Goal: Task Accomplishment & Management: Manage account settings

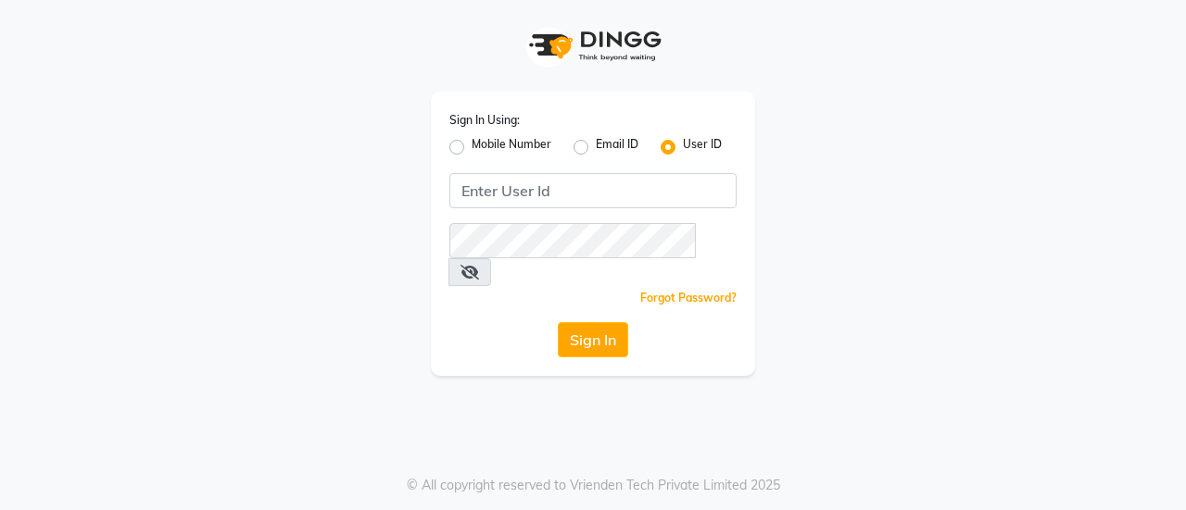
click at [496, 142] on label "Mobile Number" at bounding box center [511, 147] width 80 height 22
click at [484, 142] on input "Mobile Number" at bounding box center [477, 142] width 12 height 12
radio input "true"
radio input "false"
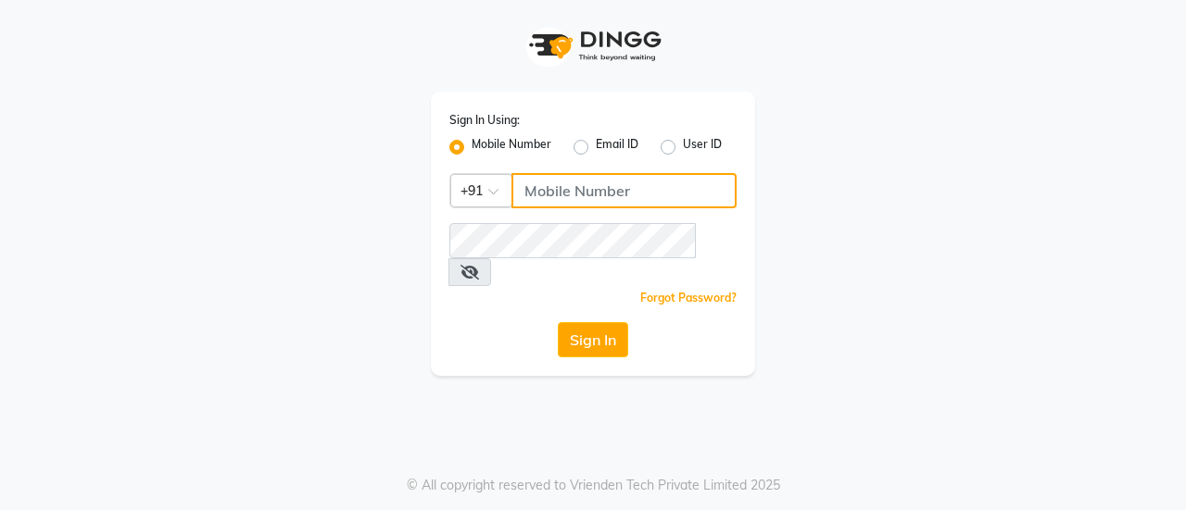
click at [535, 180] on input "Username" at bounding box center [623, 190] width 225 height 35
type input "8356090685"
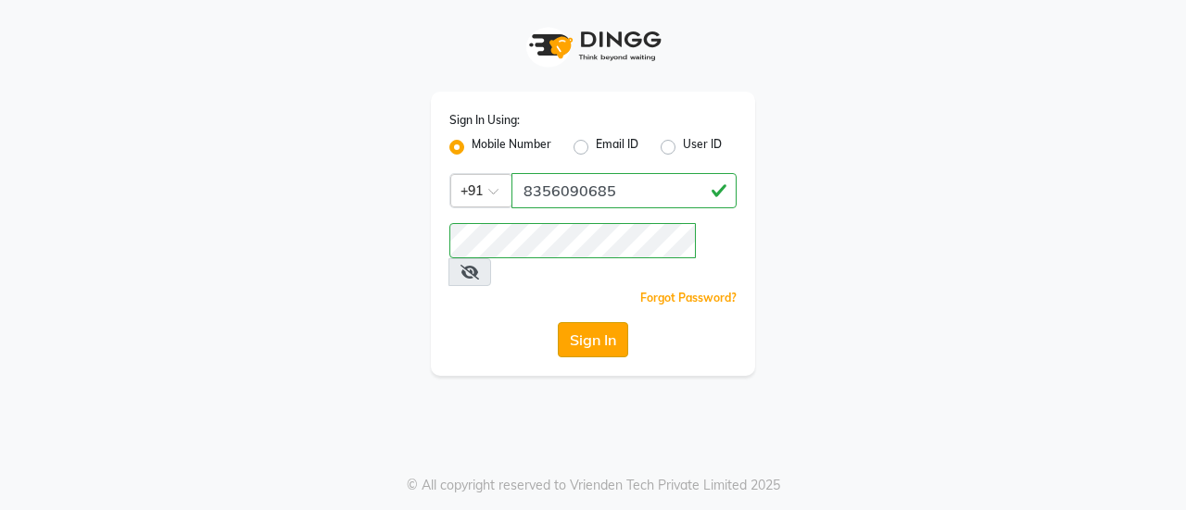
click at [559, 322] on button "Sign In" at bounding box center [593, 339] width 70 height 35
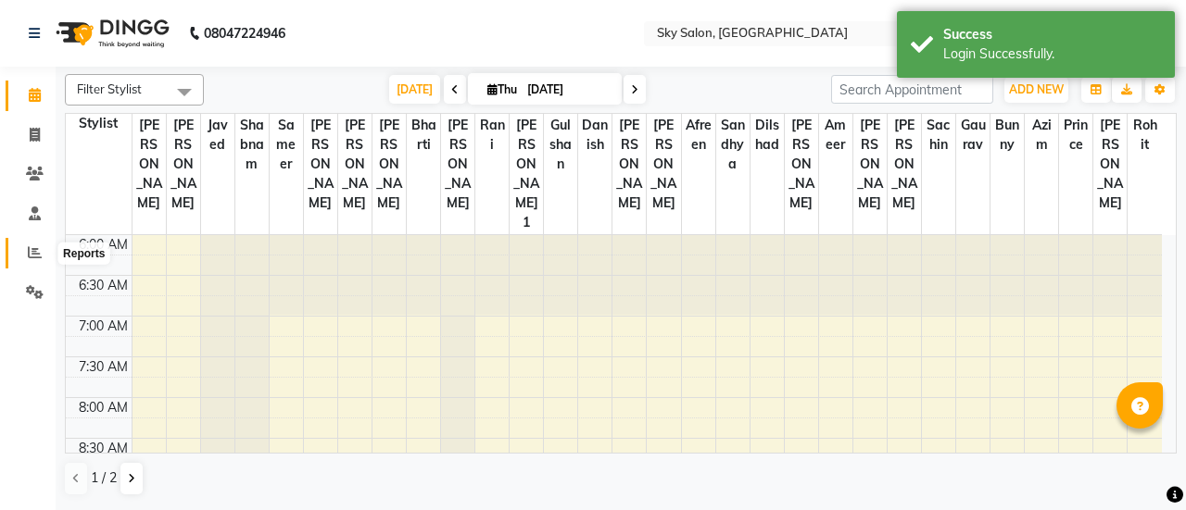
click at [43, 254] on span at bounding box center [35, 253] width 32 height 21
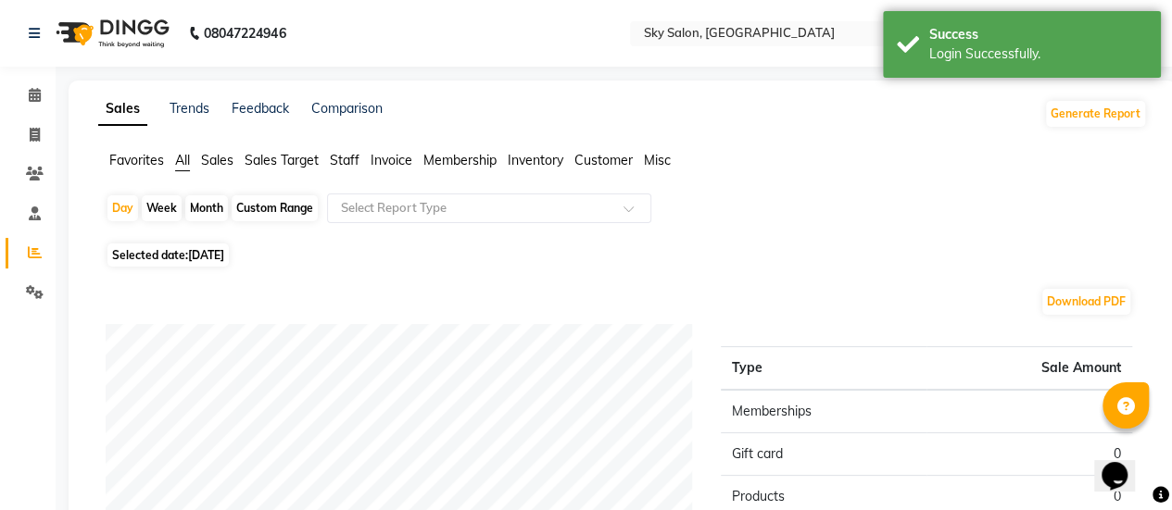
click at [337, 164] on span "Staff" at bounding box center [345, 160] width 30 height 17
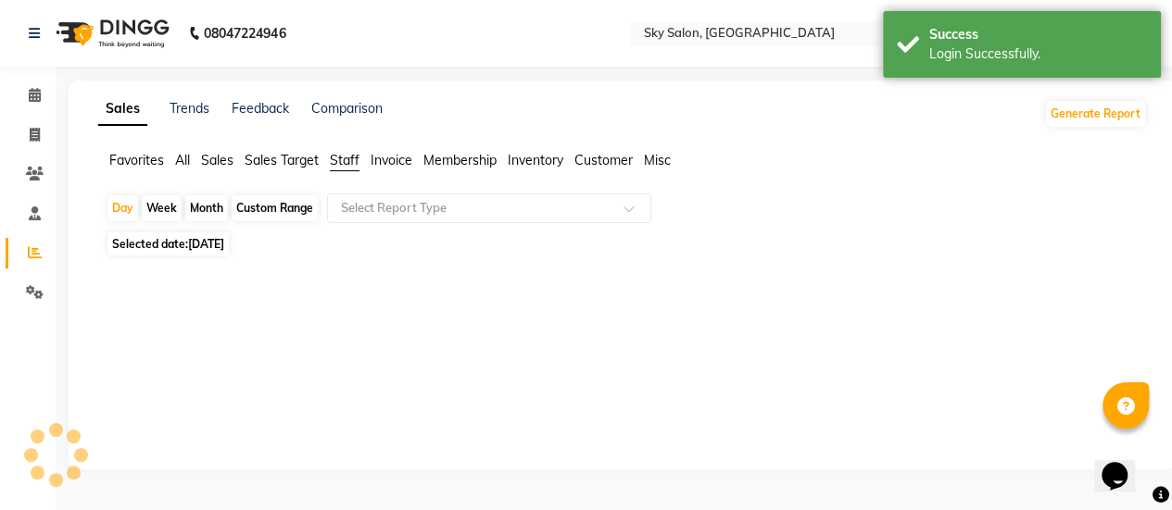
scroll to position [5, 0]
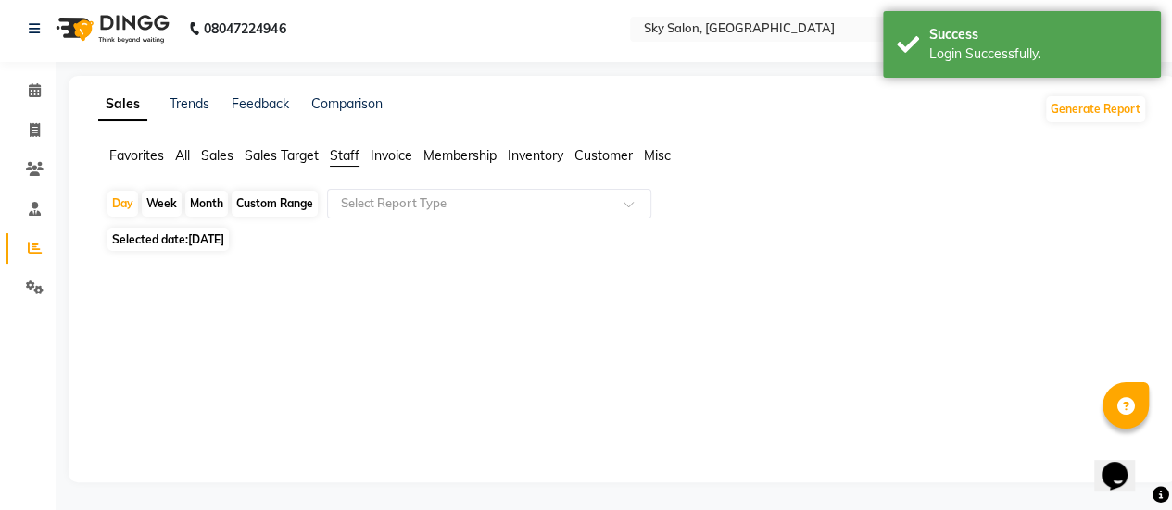
click at [164, 207] on div "Week" at bounding box center [162, 204] width 40 height 26
select select "9"
select select "2025"
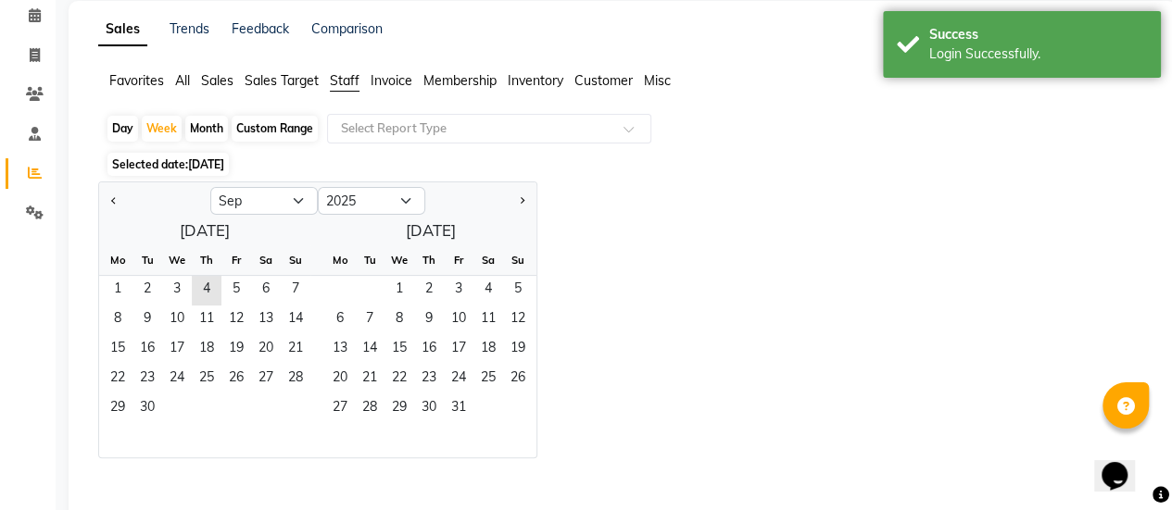
scroll to position [82, 0]
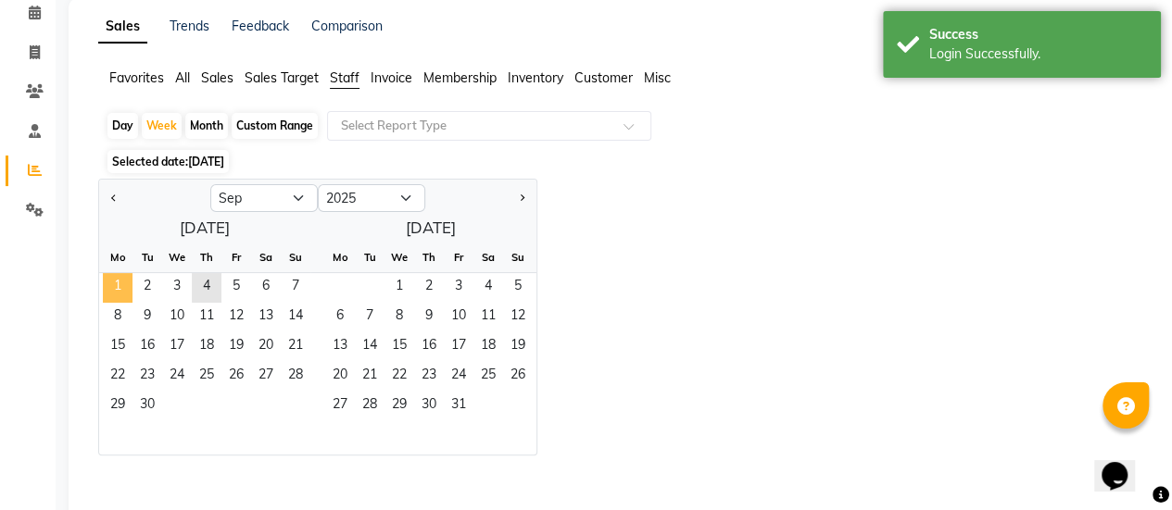
click at [119, 289] on span "1" at bounding box center [118, 288] width 30 height 30
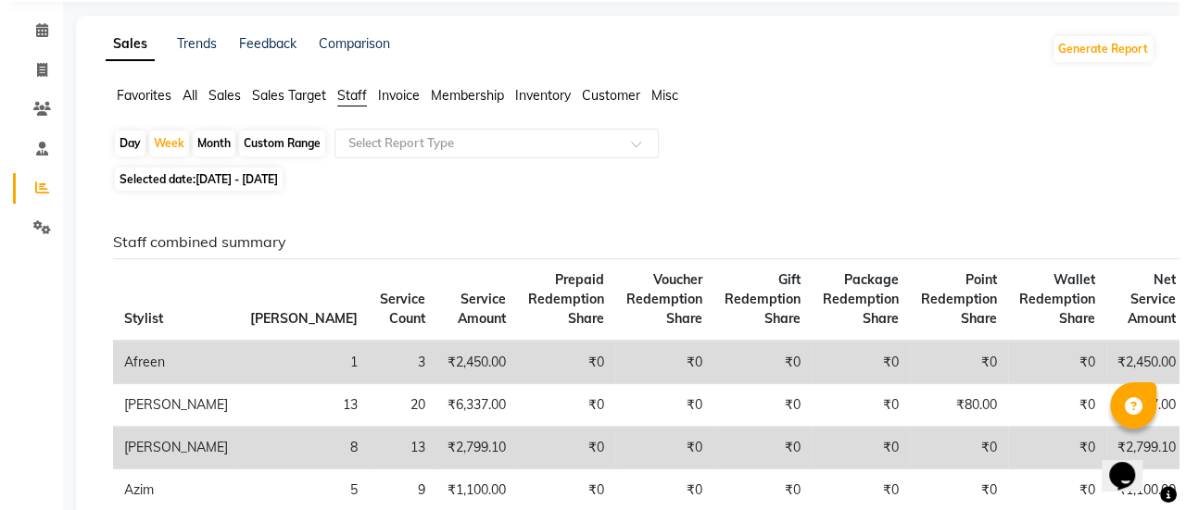
scroll to position [0, 0]
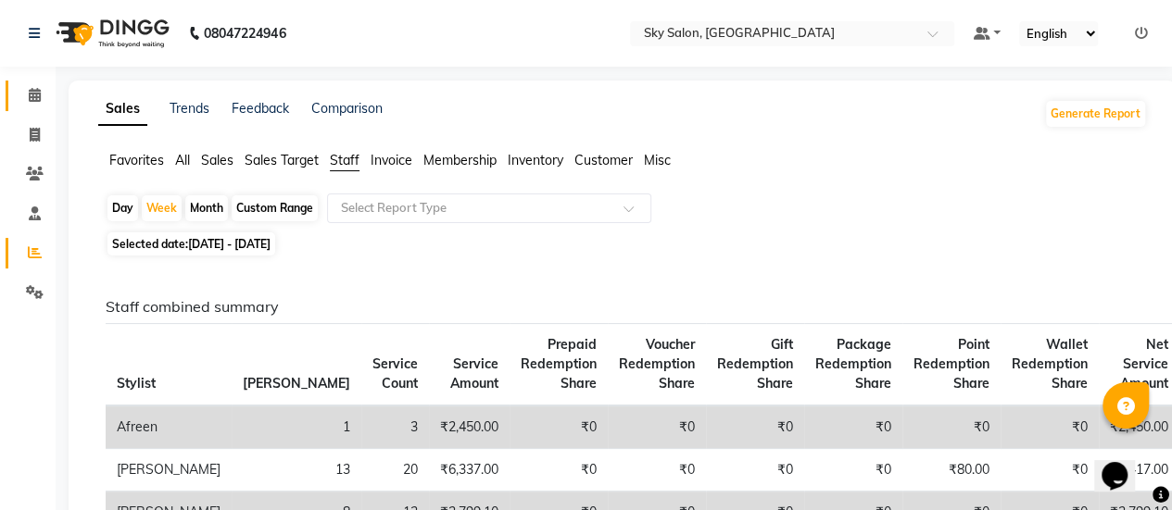
click at [17, 84] on link "Calendar" at bounding box center [28, 96] width 44 height 31
